Goal: Information Seeking & Learning: Understand process/instructions

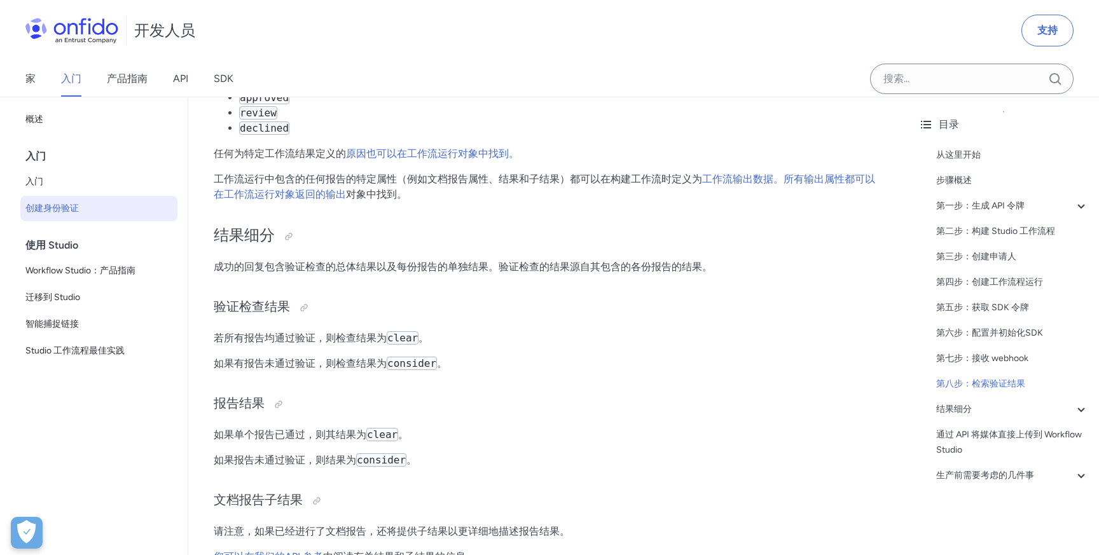
scroll to position [4585, 0]
drag, startPoint x: 322, startPoint y: 341, endPoint x: 497, endPoint y: 334, distance: 175.7
click at [497, 334] on p "若所有报告均通过验证，则检查结果为 clear 。" at bounding box center [548, 338] width 669 height 15
drag, startPoint x: 210, startPoint y: 368, endPoint x: 336, endPoint y: 369, distance: 125.9
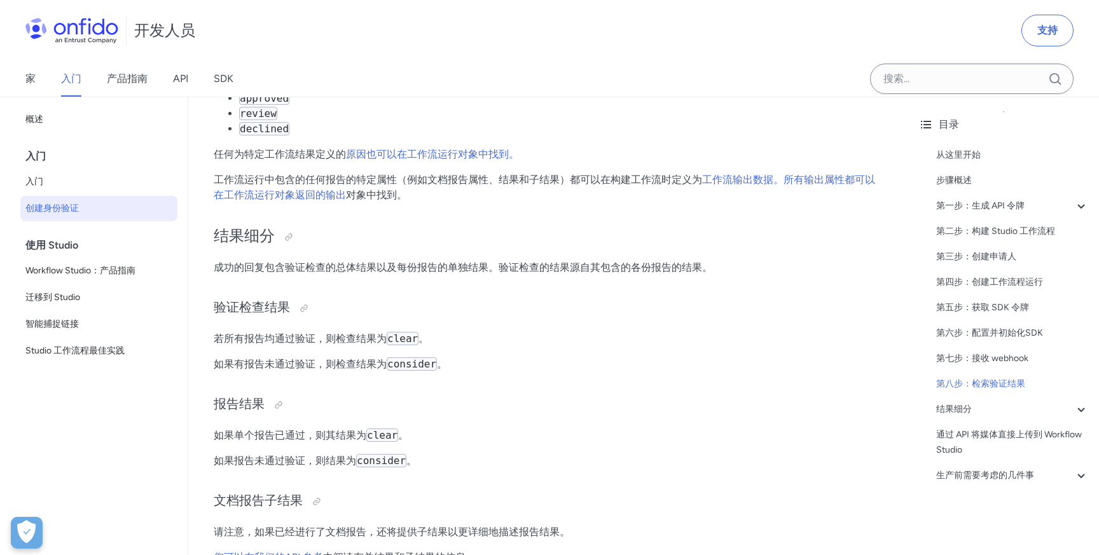
click at [368, 370] on font "如果有报告未通过验证，则检查结果为" at bounding box center [300, 364] width 173 height 12
drag, startPoint x: 318, startPoint y: 366, endPoint x: 477, endPoint y: 357, distance: 159.2
click at [423, 415] on h3 "报告结果" at bounding box center [548, 405] width 669 height 20
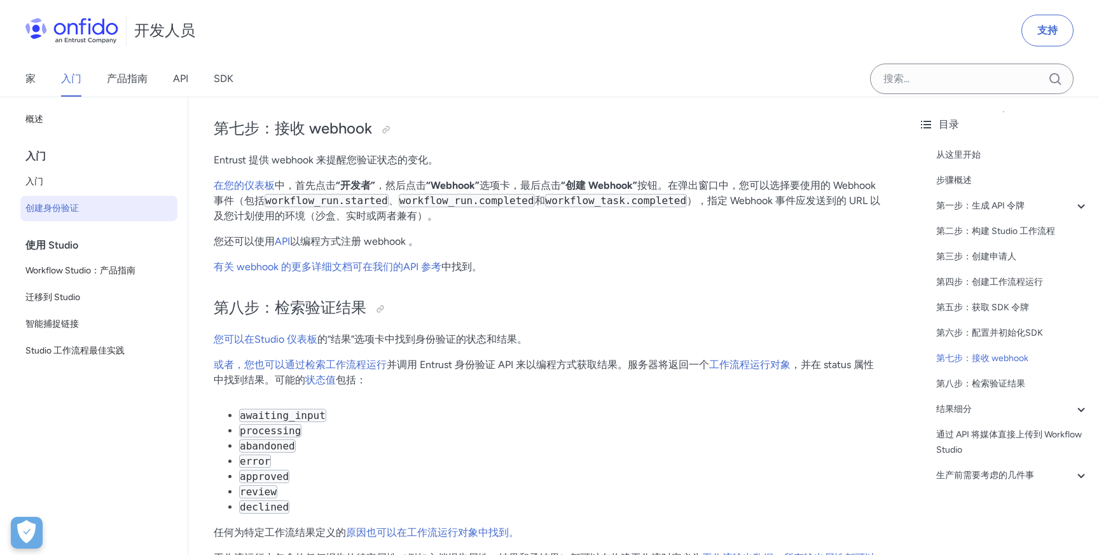
scroll to position [4204, 0]
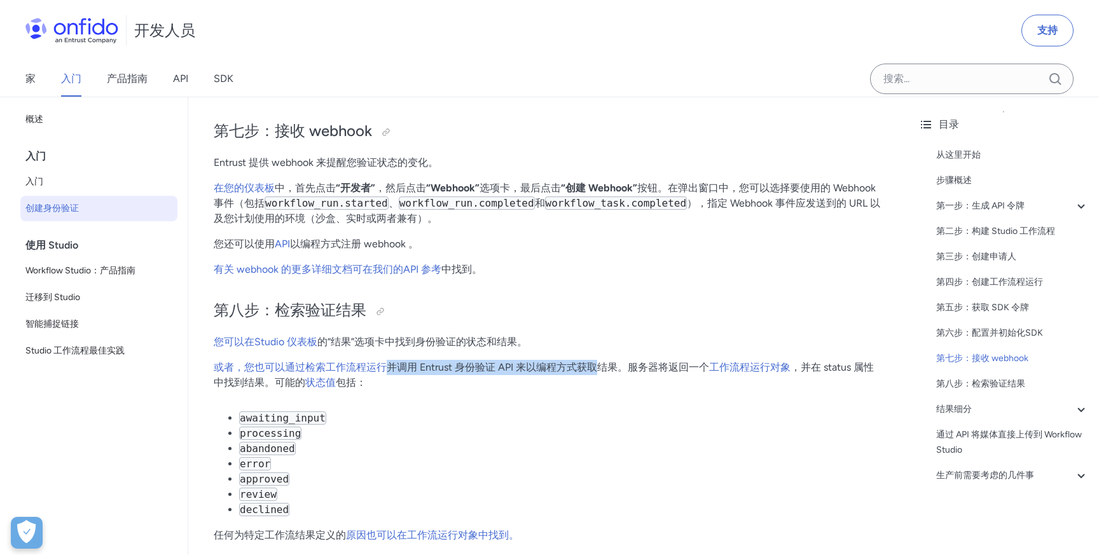
drag, startPoint x: 390, startPoint y: 371, endPoint x: 595, endPoint y: 371, distance: 204.7
click at [595, 371] on font "并调用 Entrust 身份验证 API 来以 编程方式获取结果。服务器将返回一个" at bounding box center [548, 367] width 322 height 12
click at [523, 389] on p "或者，您也可以通过检索工作流程运行 并调用 Entrust 身份验证 API 来以 编程方式获取结果。服务器将返回一个 工作流程运行对象 ，并在 status…" at bounding box center [548, 375] width 669 height 31
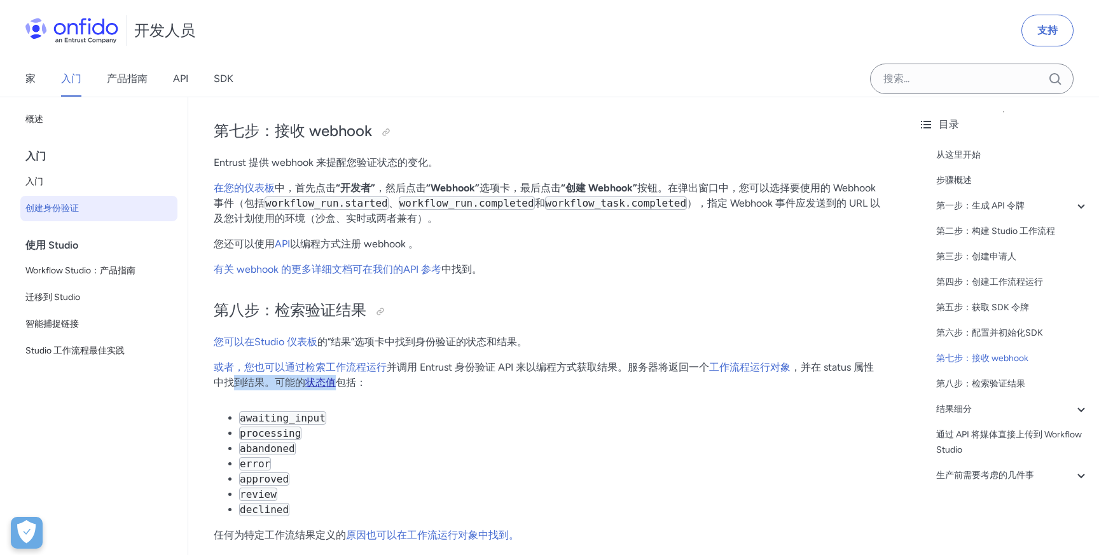
drag, startPoint x: 230, startPoint y: 390, endPoint x: 333, endPoint y: 390, distance: 102.4
click at [333, 390] on p "或者，您也可以通过检索工作流程运行 并调用 Entrust 身份验证 API 来以 编程方式获取结果。服务器将返回一个 工作流程运行对象 ，并在 status…" at bounding box center [548, 375] width 669 height 31
click at [376, 390] on p "或者，您也可以通过检索工作流程运行 并调用 Entrust 身份验证 API 来以 编程方式获取结果。服务器将返回一个 工作流程运行对象 ，并在 status…" at bounding box center [548, 375] width 669 height 31
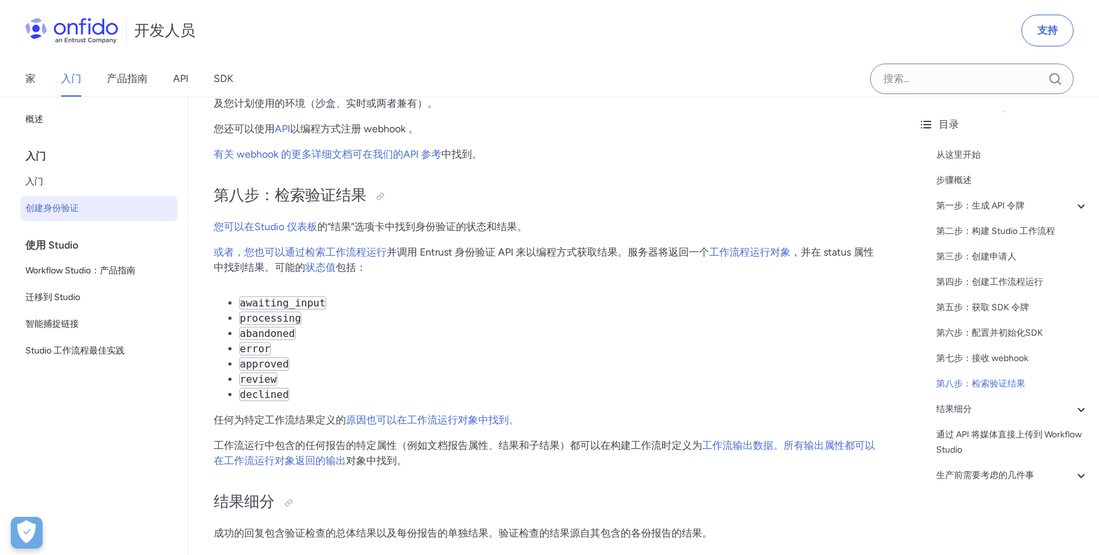
scroll to position [4308, 0]
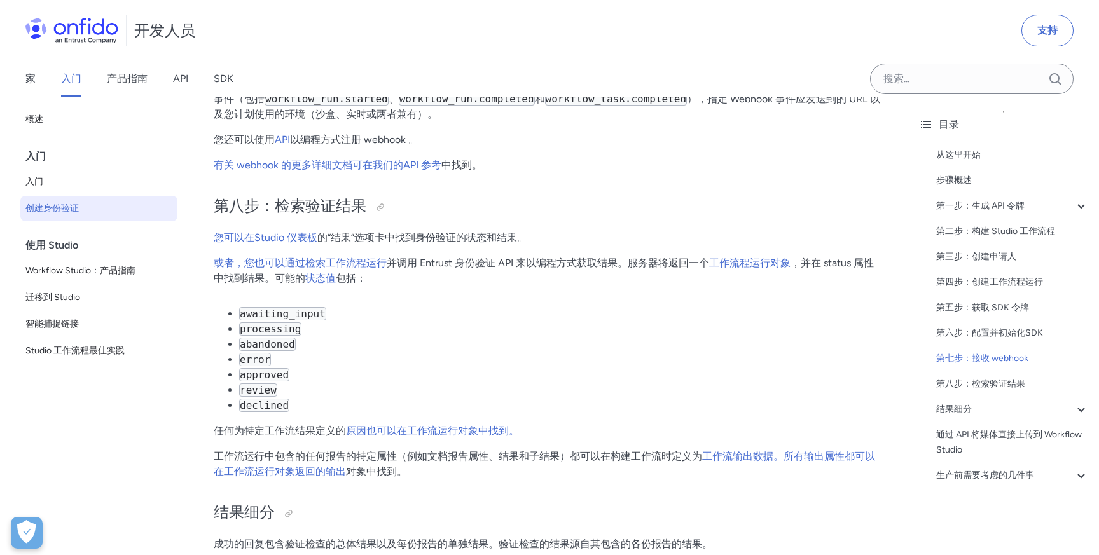
click at [388, 371] on li "approved" at bounding box center [560, 375] width 643 height 15
drag, startPoint x: 388, startPoint y: 373, endPoint x: 406, endPoint y: 327, distance: 48.8
click at [406, 327] on ul "awaiting_input processing abandoned error approved review declined" at bounding box center [548, 359] width 669 height 107
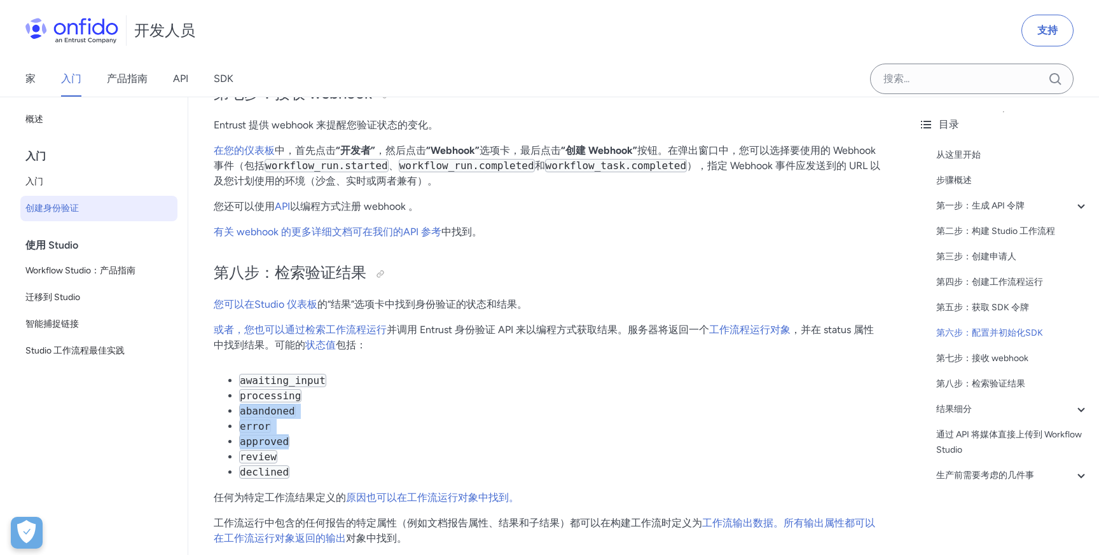
scroll to position [4257, 0]
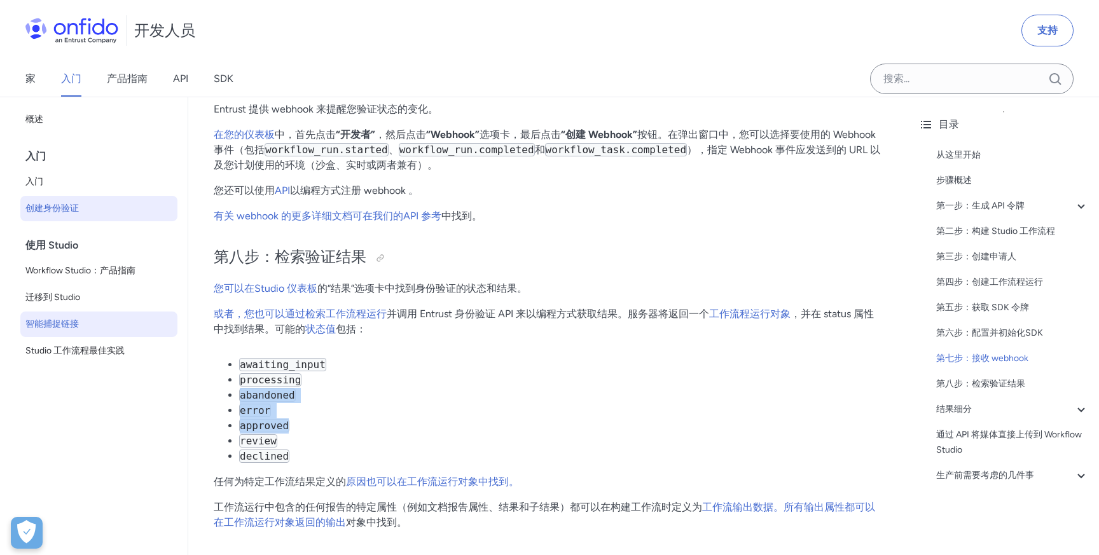
click at [121, 329] on span "智能捕捉链接" at bounding box center [98, 324] width 147 height 15
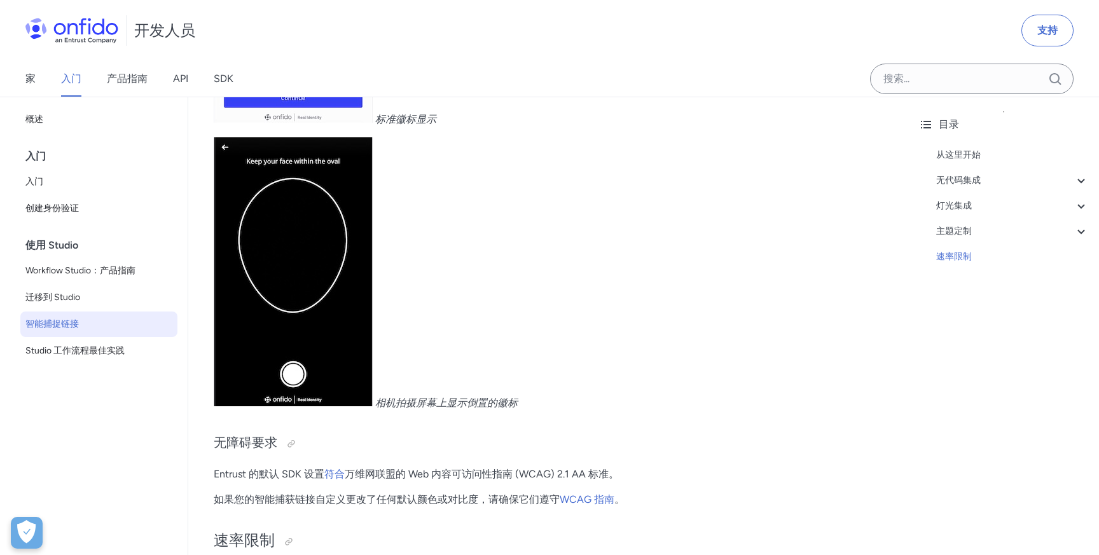
scroll to position [4709, 0]
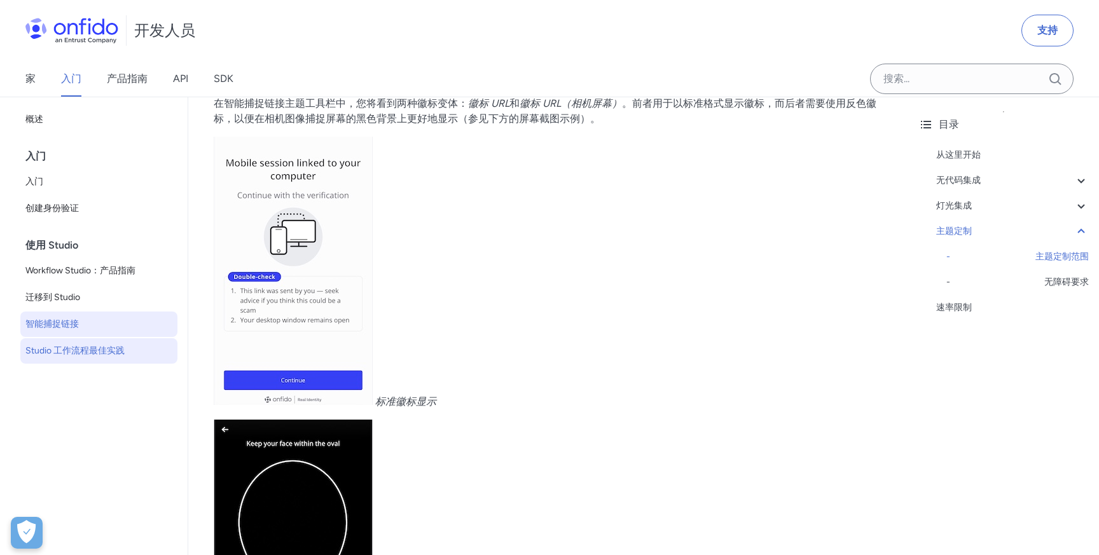
click at [70, 353] on font "Studio 工作流程最佳实践" at bounding box center [74, 350] width 99 height 11
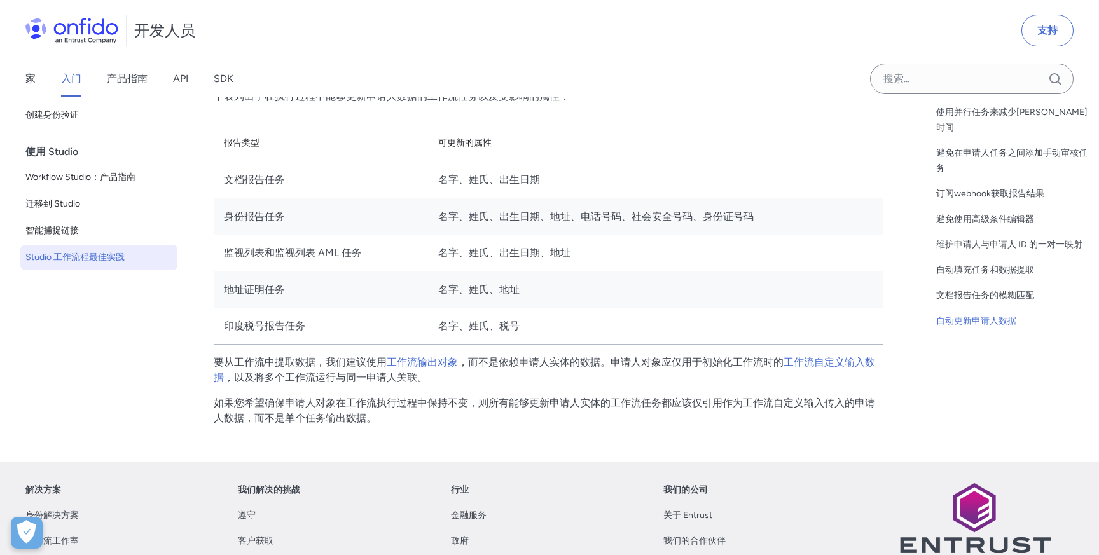
scroll to position [2884, 0]
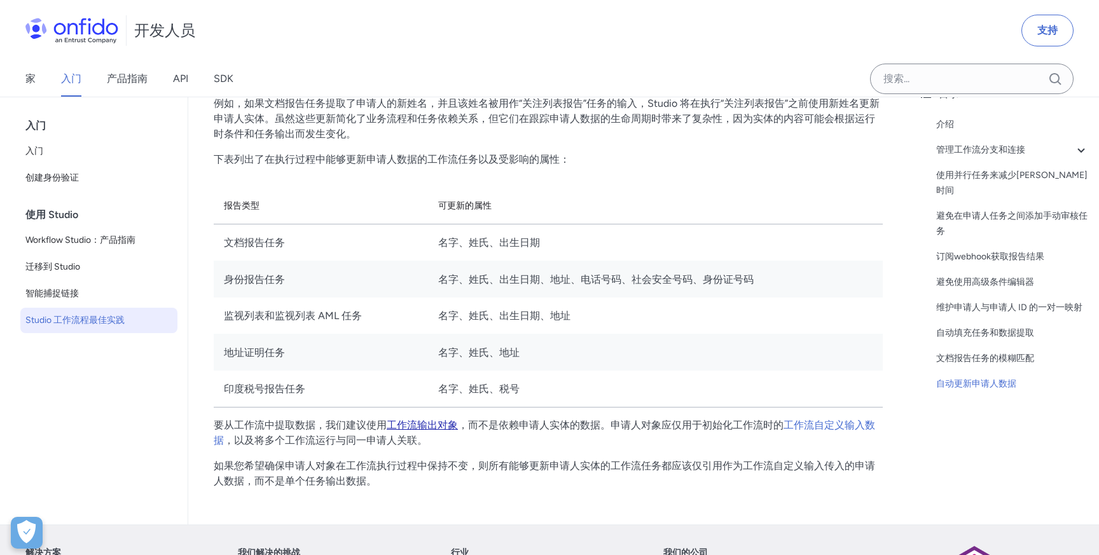
click at [422, 430] on font "工作流输出对象" at bounding box center [422, 425] width 71 height 12
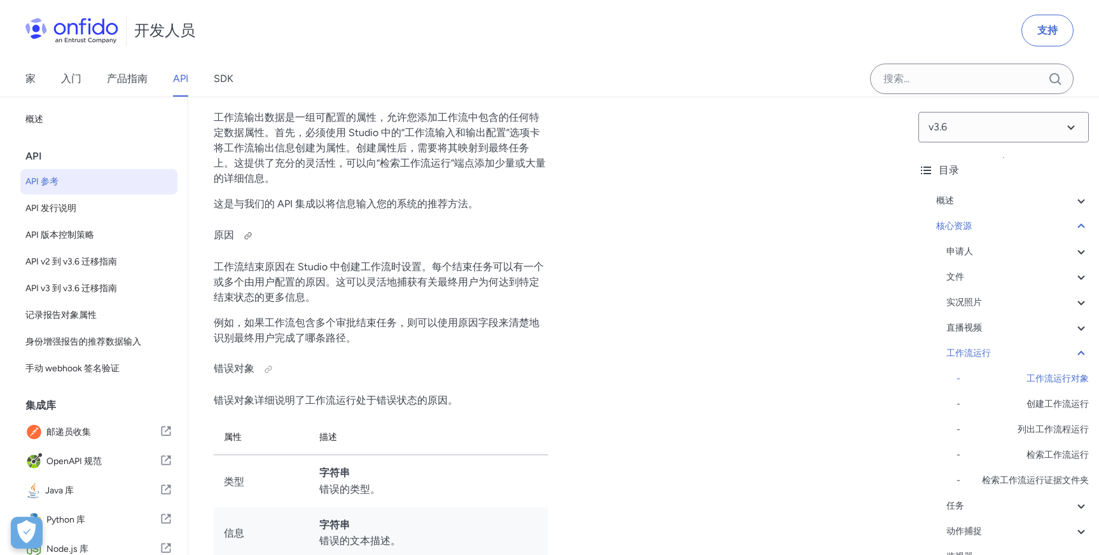
scroll to position [29892, 0]
